Goal: Book appointment/travel/reservation

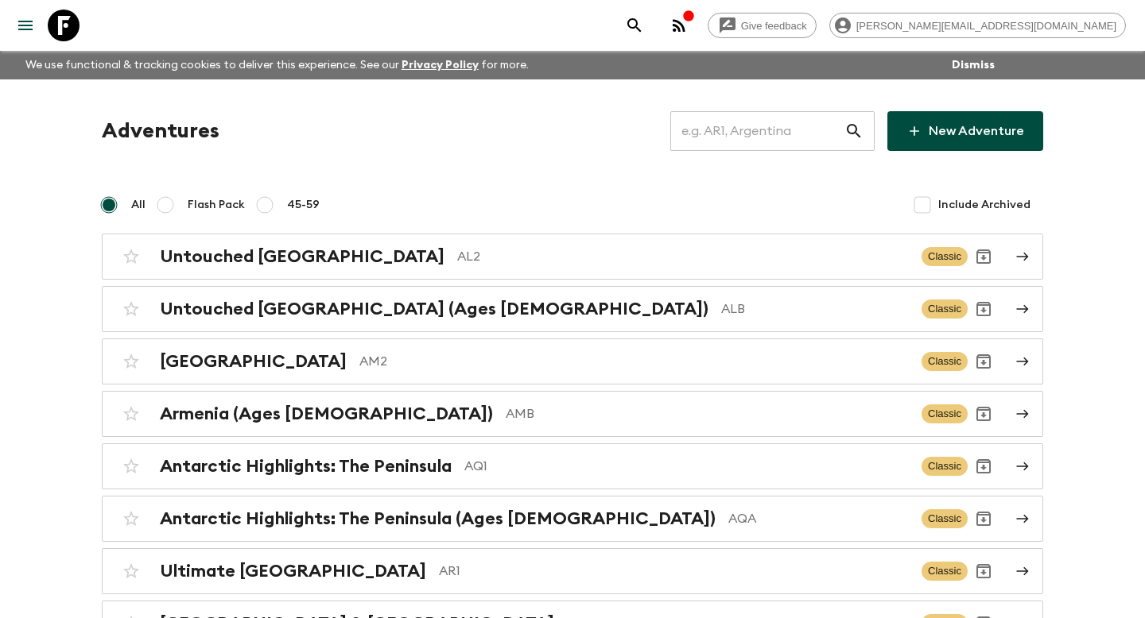
click at [742, 123] on input "text" at bounding box center [757, 131] width 174 height 45
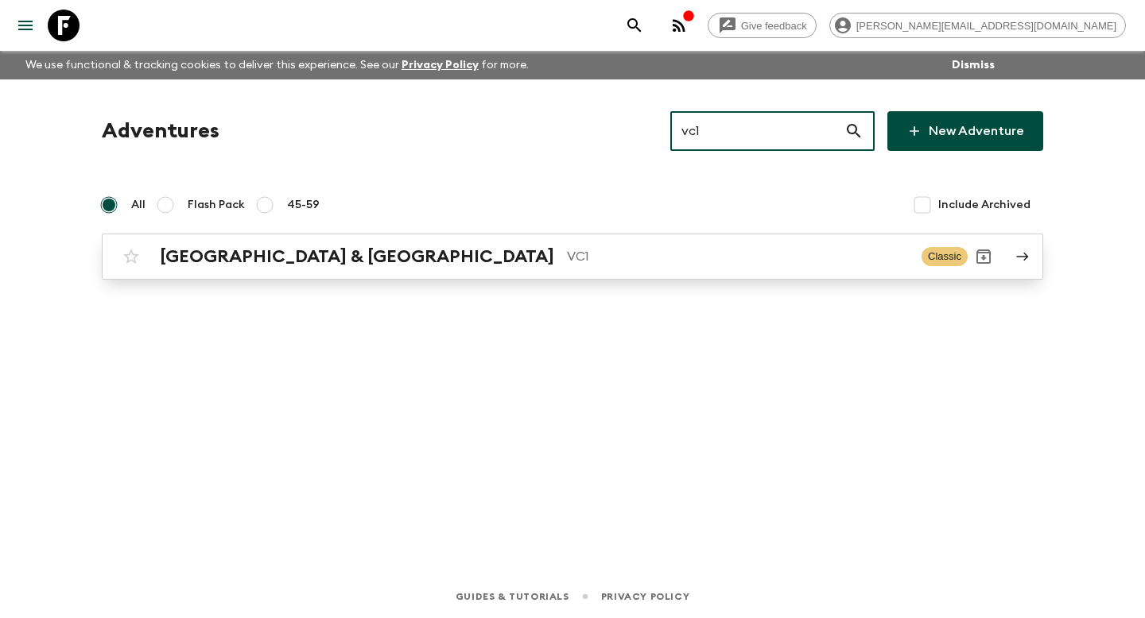
type input "vc1"
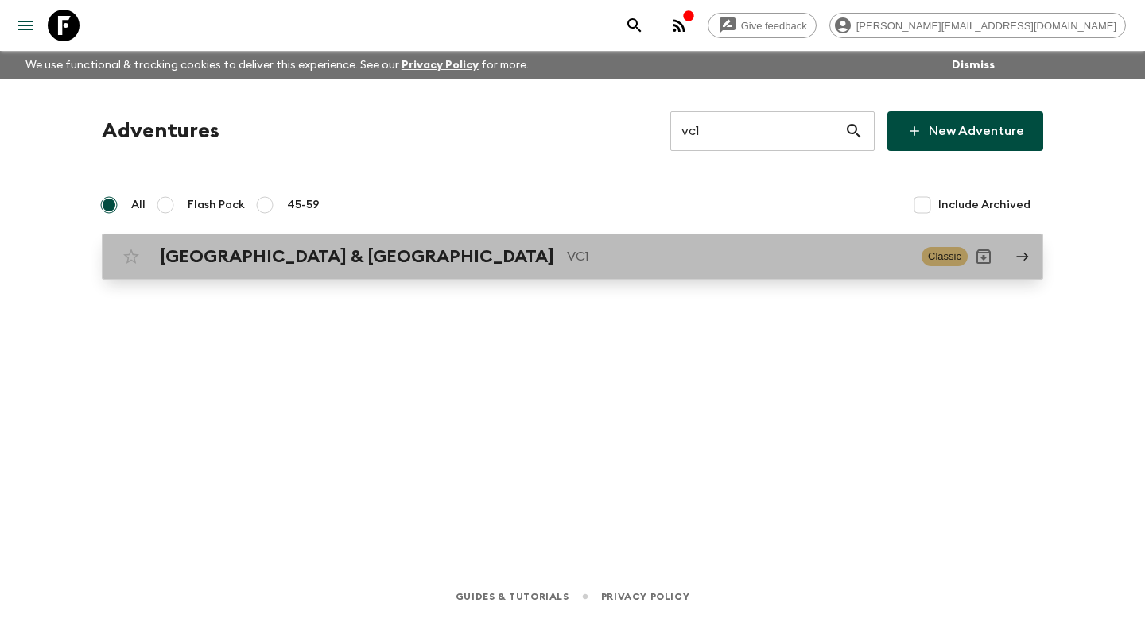
click at [215, 259] on h2 "[GEOGRAPHIC_DATA] & [GEOGRAPHIC_DATA]" at bounding box center [357, 256] width 394 height 21
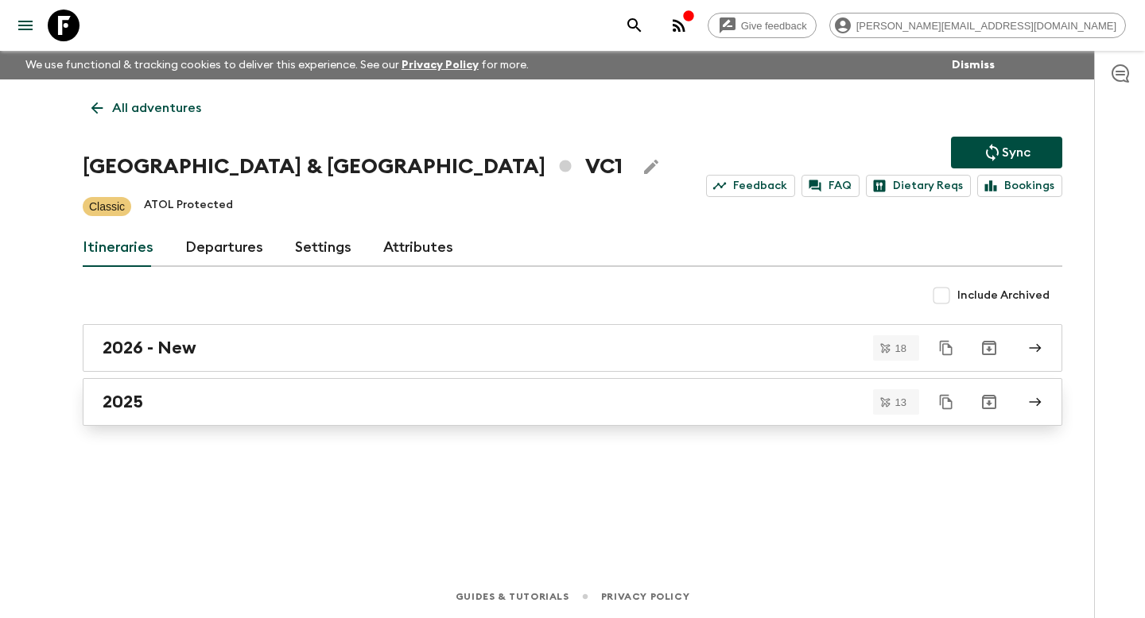
click at [138, 383] on link "2025" at bounding box center [572, 402] width 979 height 48
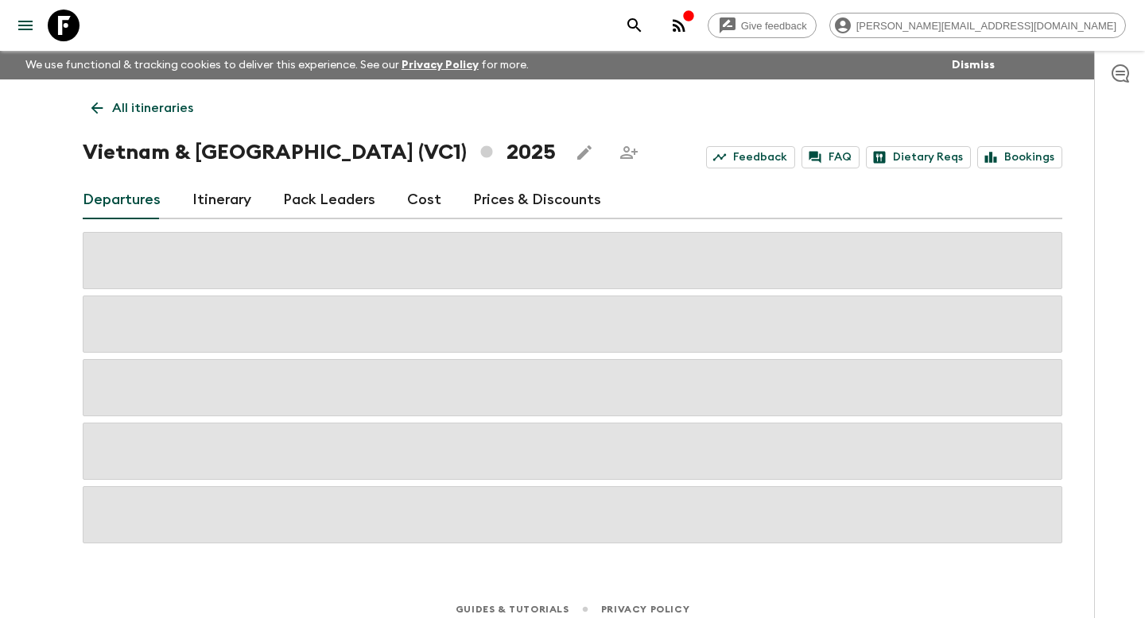
click at [122, 110] on p "All itineraries" at bounding box center [152, 108] width 81 height 19
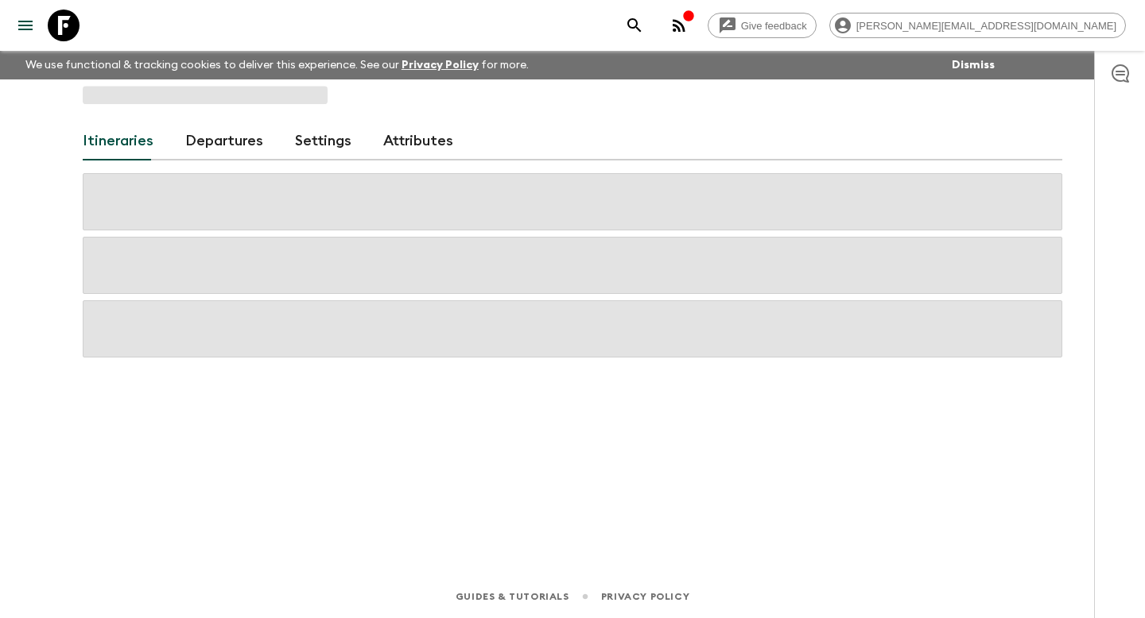
click at [195, 136] on link "Departures" at bounding box center [224, 141] width 78 height 38
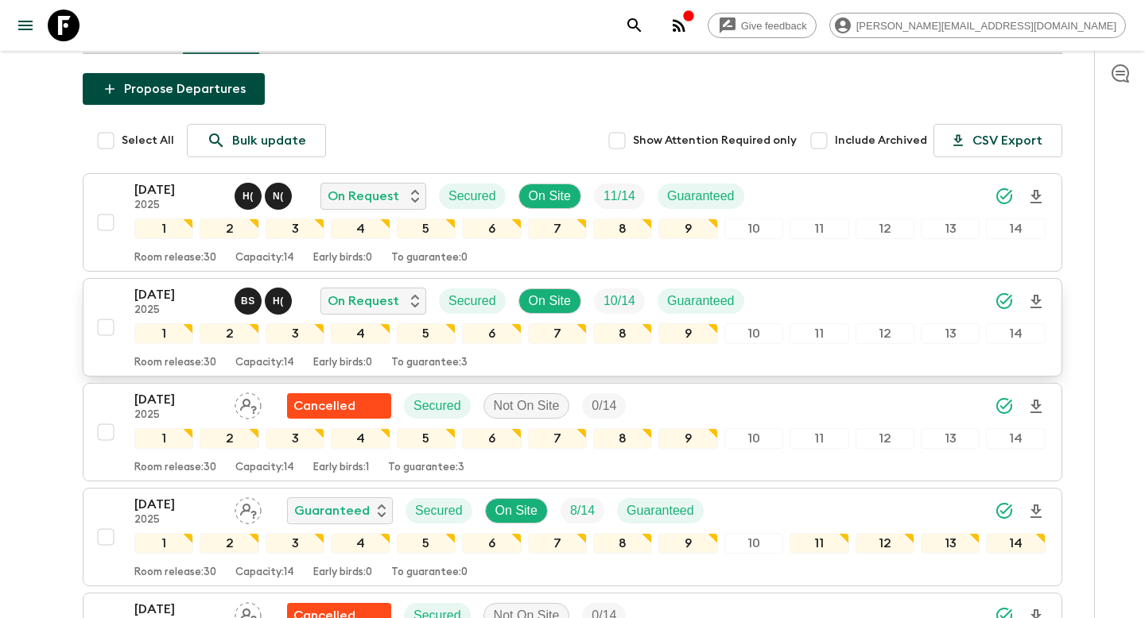
scroll to position [232, 0]
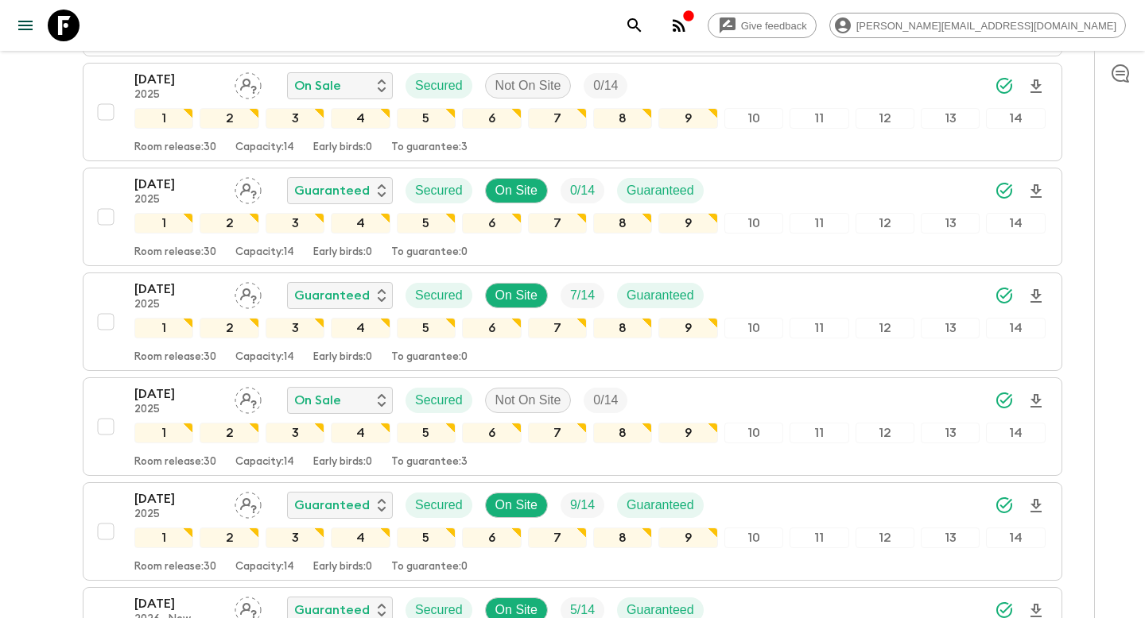
scroll to position [1261, 0]
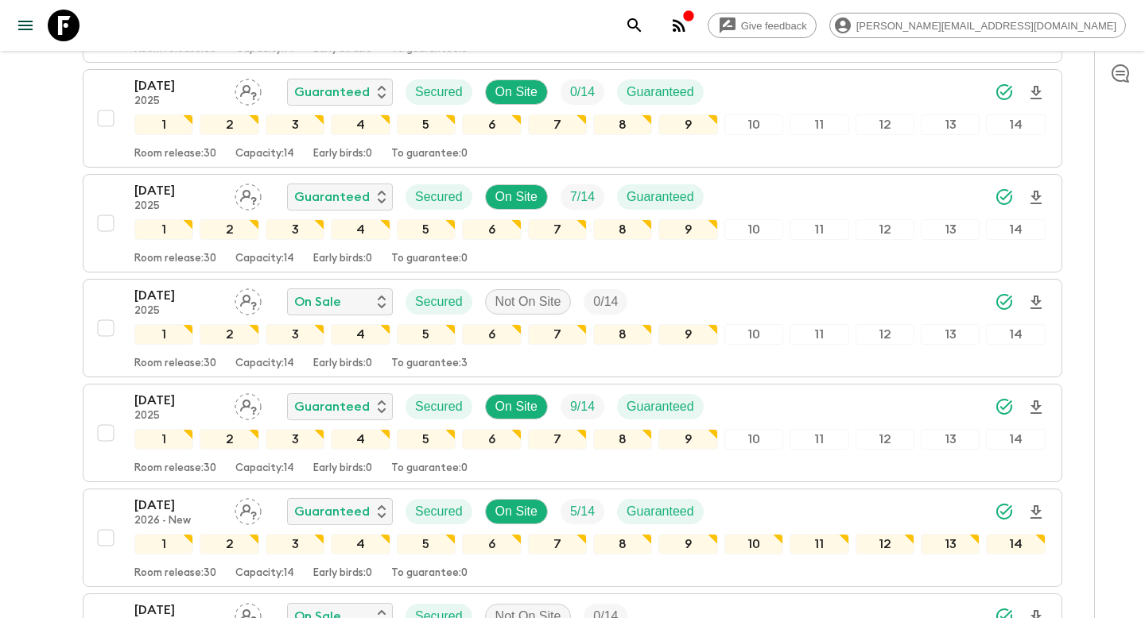
click at [64, 341] on div "All adventures Vietnam & [GEOGRAPHIC_DATA] VC1 Sync Feedback FAQ Dietary Reqs B…" at bounding box center [572, 623] width 1017 height 3610
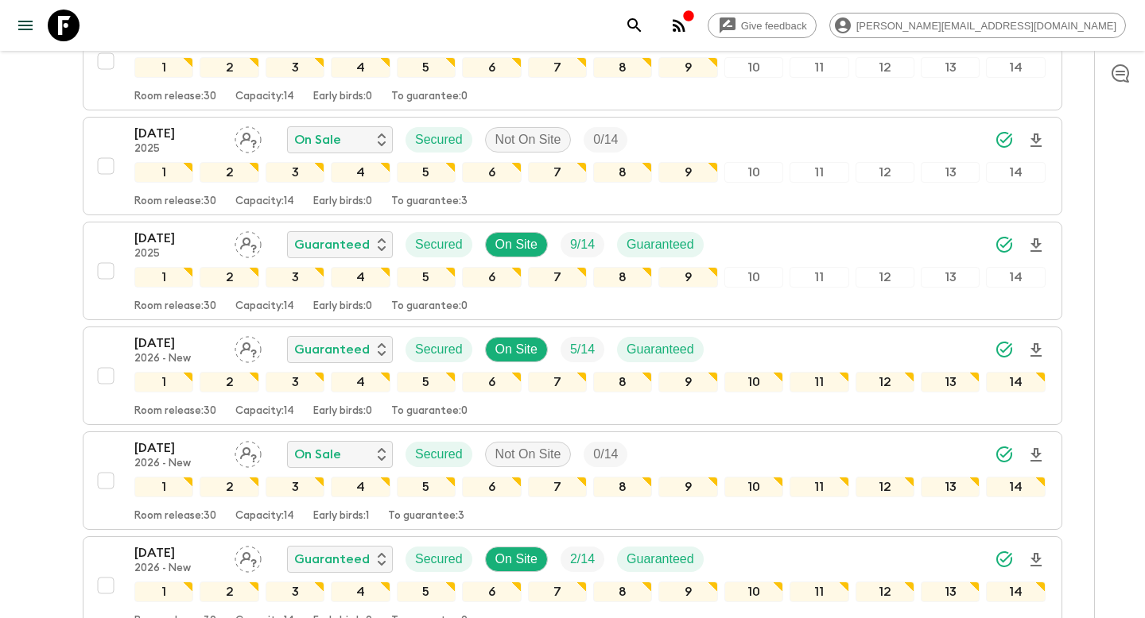
scroll to position [1427, 0]
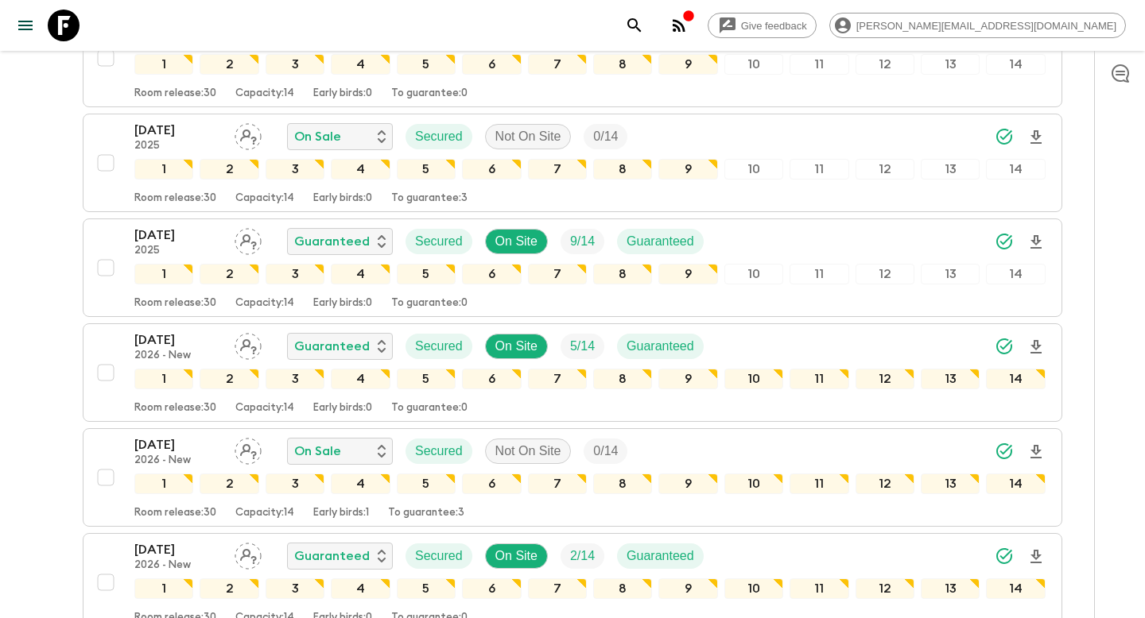
click at [76, 171] on div "All adventures Vietnam & [GEOGRAPHIC_DATA] VC1 Sync Feedback FAQ Dietary Reqs B…" at bounding box center [572, 458] width 1017 height 3610
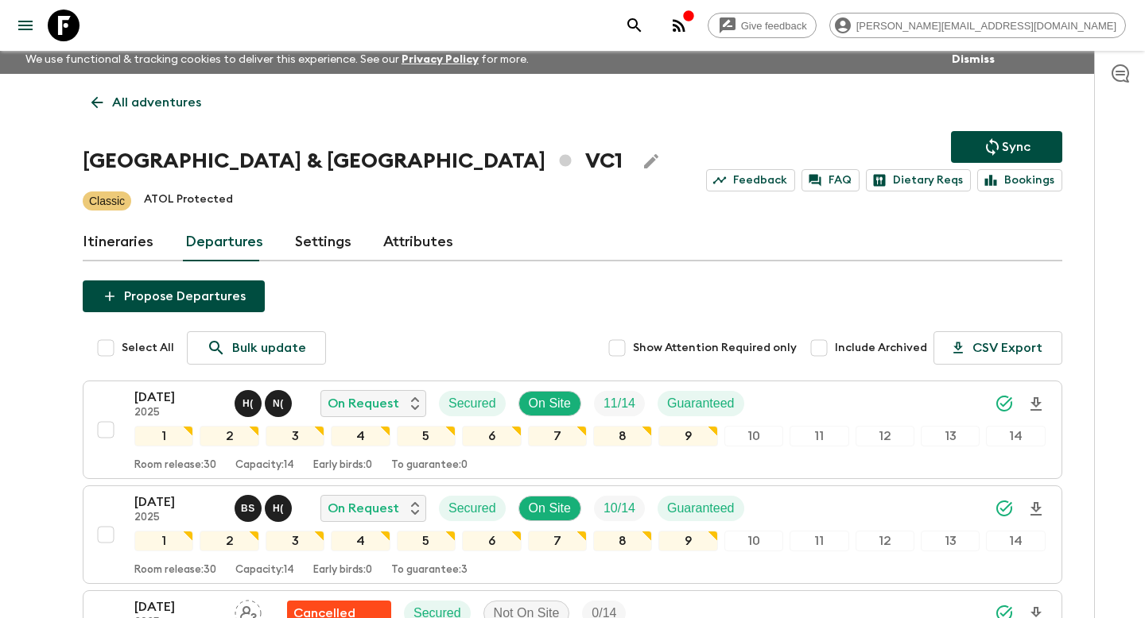
scroll to position [0, 0]
